Goal: Information Seeking & Learning: Learn about a topic

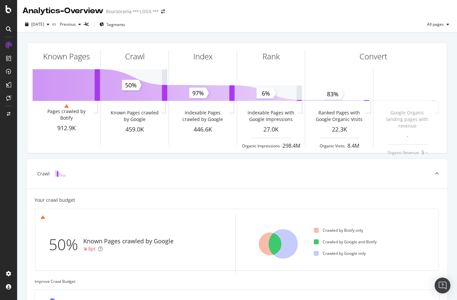
click at [6, 44] on icon at bounding box center [8, 45] width 7 height 7
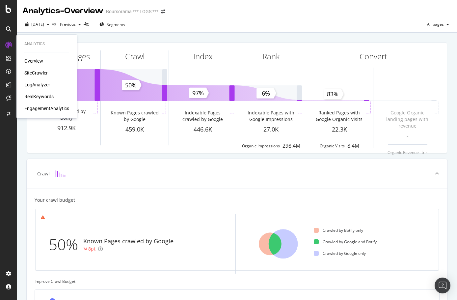
click at [34, 71] on div "SiteCrawler" at bounding box center [35, 73] width 23 height 7
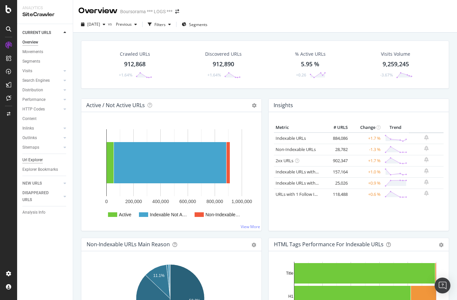
click at [33, 157] on div "Url Explorer" at bounding box center [32, 160] width 20 height 7
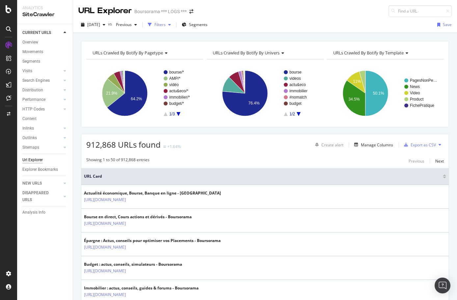
click at [166, 26] on div "Filters" at bounding box center [160, 25] width 11 height 6
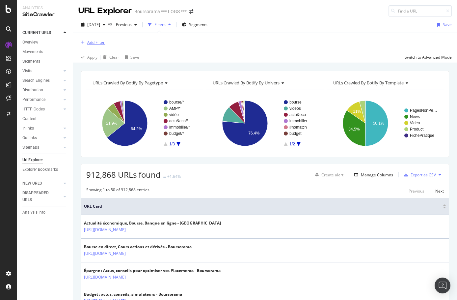
click at [96, 40] on div "Add Filter" at bounding box center [95, 43] width 17 height 6
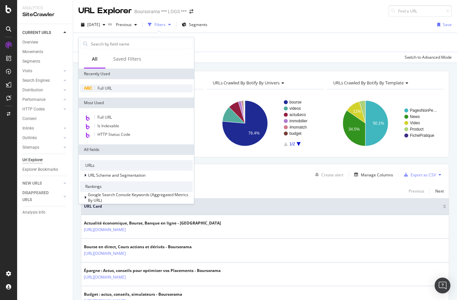
click at [105, 92] on div "Full URL" at bounding box center [136, 88] width 113 height 8
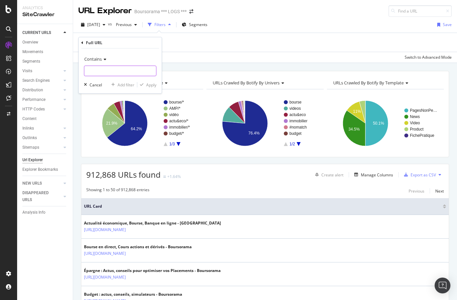
click at [105, 70] on input "text" at bounding box center [120, 71] width 72 height 11
click at [102, 58] on span "Contains" at bounding box center [92, 59] width 17 height 6
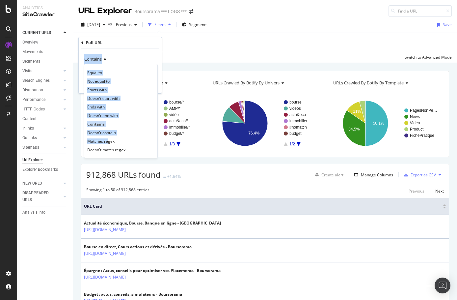
drag, startPoint x: 108, startPoint y: 143, endPoint x: 119, endPoint y: 45, distance: 98.1
click at [119, 45] on div "Full URL Contains Equal to Not equal to Starts with Doesn't start with Ends wit…" at bounding box center [120, 65] width 83 height 56
click at [105, 71] on div "Equal to" at bounding box center [121, 72] width 71 height 9
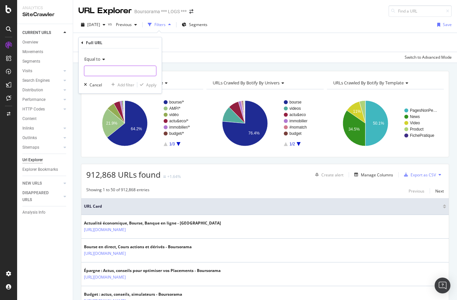
click at [105, 71] on input "text" at bounding box center [120, 71] width 72 height 11
click at [108, 67] on input "text" at bounding box center [120, 71] width 72 height 11
paste input "[URL][DOMAIN_NAME]"
type input "[URL][DOMAIN_NAME]"
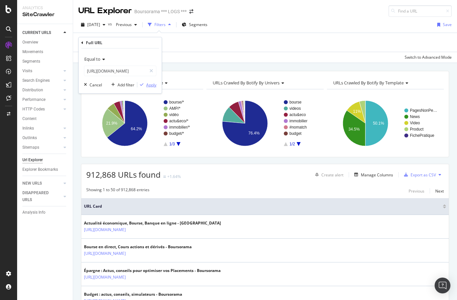
scroll to position [0, 0]
click at [152, 85] on div "Apply" at bounding box center [151, 85] width 10 height 6
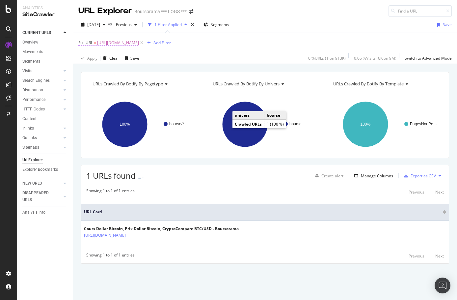
click at [139, 39] on span "[URL][DOMAIN_NAME]" at bounding box center [118, 42] width 42 height 9
click at [127, 72] on input "[URL][DOMAIN_NAME]" at bounding box center [115, 70] width 62 height 11
type input "[URL][DOMAIN_NAME]"
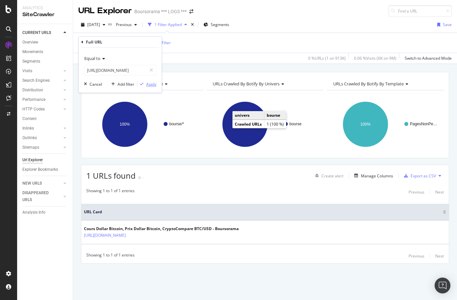
scroll to position [0, 0]
click at [143, 82] on icon "button" at bounding box center [142, 84] width 4 height 4
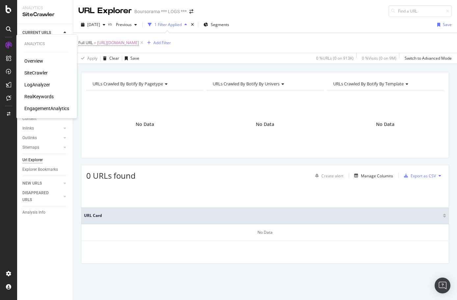
click at [37, 82] on div "LogAnalyzer" at bounding box center [37, 84] width 26 height 7
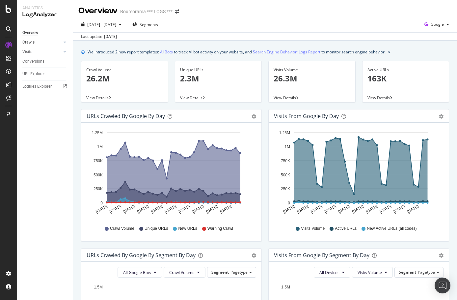
click at [35, 40] on link "Crawls" at bounding box center [41, 42] width 39 height 7
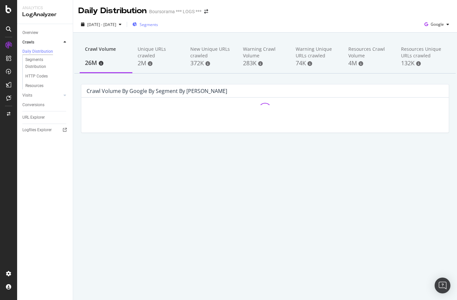
click at [158, 24] on span "Segments" at bounding box center [149, 25] width 18 height 6
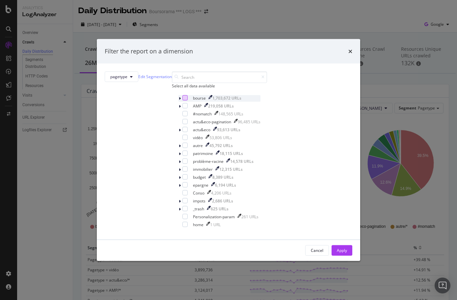
click at [183, 100] on div "modal" at bounding box center [185, 97] width 5 height 5
click at [332, 248] on button "Apply" at bounding box center [342, 250] width 21 height 11
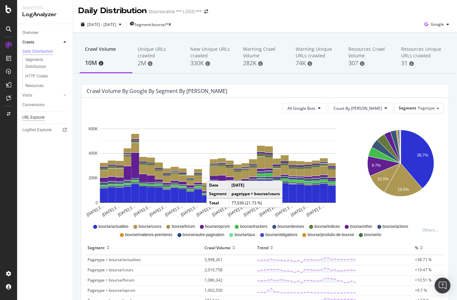
click at [38, 118] on div "URL Explorer" at bounding box center [33, 117] width 22 height 7
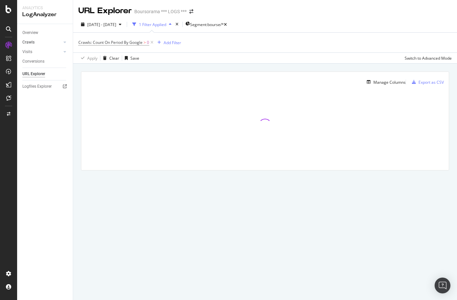
click at [35, 41] on link "Crawls" at bounding box center [41, 42] width 39 height 7
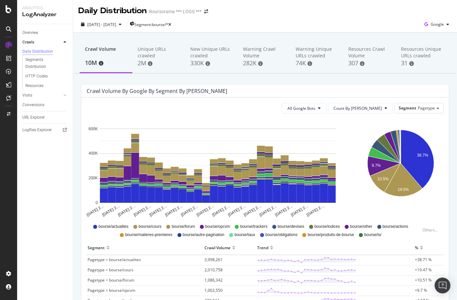
click at [37, 118] on div "URL Explorer" at bounding box center [33, 117] width 22 height 7
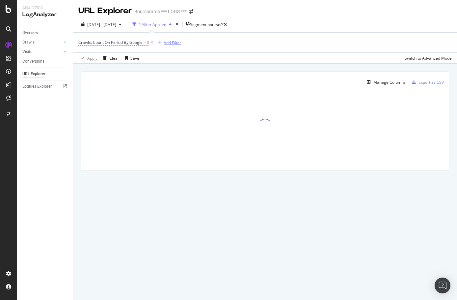
click at [158, 41] on icon "button" at bounding box center [160, 43] width 4 height 4
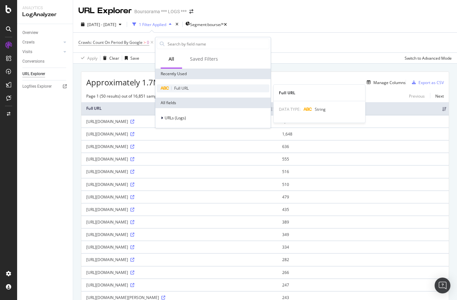
click at [178, 89] on span "Full URL" at bounding box center [181, 88] width 15 height 6
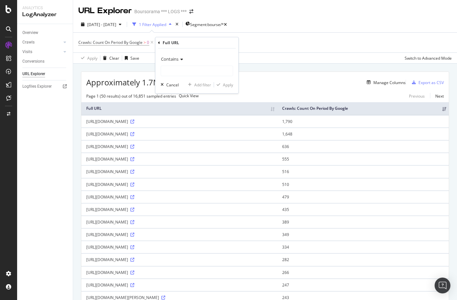
click at [180, 60] on icon at bounding box center [181, 59] width 5 height 4
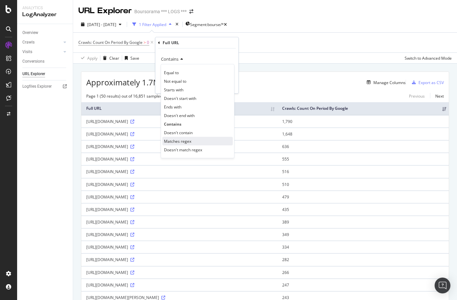
click at [180, 143] on span "Matches regex" at bounding box center [177, 141] width 27 height 6
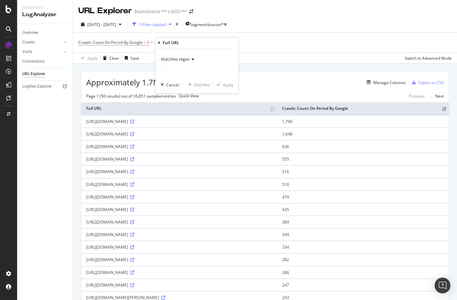
click at [189, 56] on span "Matches regex" at bounding box center [175, 59] width 29 height 6
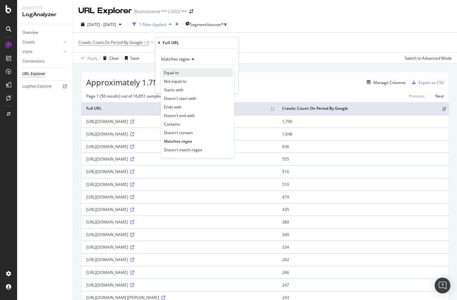
click at [188, 73] on div "Equal to" at bounding box center [197, 72] width 71 height 9
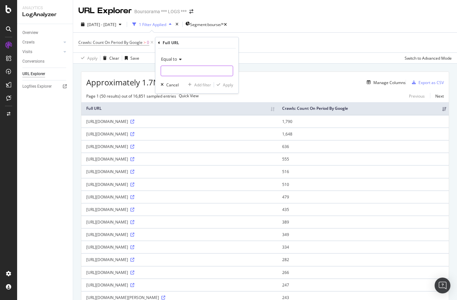
click at [201, 73] on input "text" at bounding box center [197, 71] width 72 height 11
paste input "[URL][DOMAIN_NAME]"
type input "[URL][DOMAIN_NAME]"
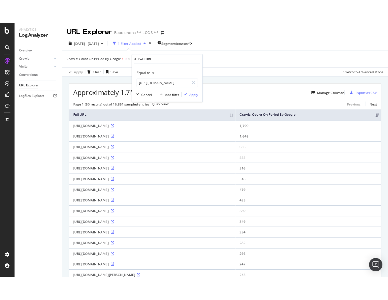
scroll to position [0, 0]
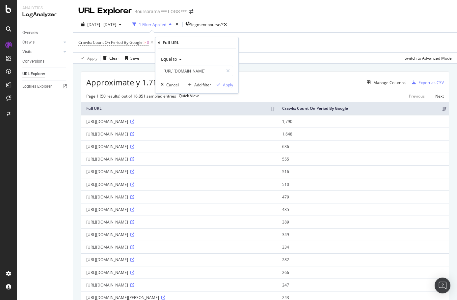
click at [227, 39] on div "Full URL" at bounding box center [197, 42] width 78 height 11
click at [227, 89] on div "Equal to [URL][DOMAIN_NAME] Cancel Add filter Apply" at bounding box center [197, 70] width 83 height 45
click at [228, 84] on div "Apply" at bounding box center [228, 85] width 10 height 6
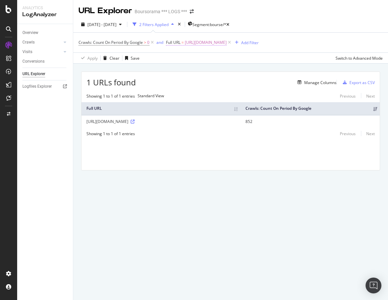
click at [226, 43] on span "[URL][DOMAIN_NAME]" at bounding box center [206, 42] width 42 height 9
click at [222, 68] on input "[URL][DOMAIN_NAME]" at bounding box center [203, 70] width 62 height 11
type input "[URL][DOMAIN_NAME]"
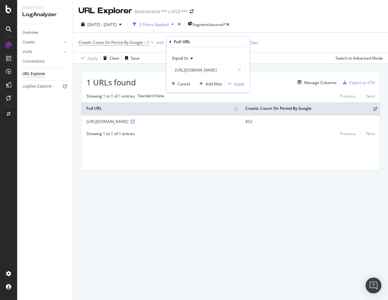
scroll to position [0, 0]
click at [240, 88] on div "Equal to [URL][DOMAIN_NAME] Cancel Add filter Apply" at bounding box center [207, 69] width 83 height 45
click at [239, 86] on div "Apply" at bounding box center [239, 84] width 10 height 6
